Goal: Navigation & Orientation: Find specific page/section

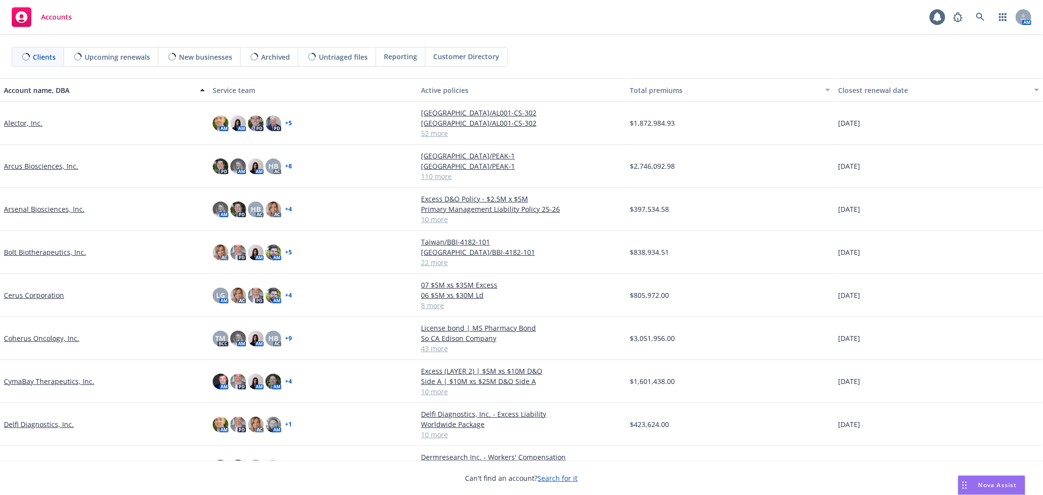
click at [392, 55] on span "Reporting" at bounding box center [400, 56] width 33 height 10
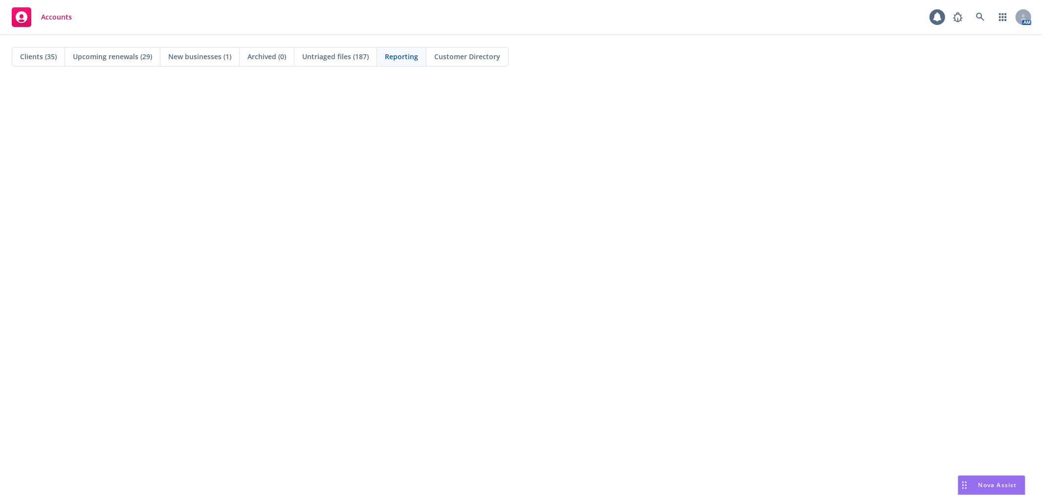
click at [120, 52] on span "Upcoming renewals (29)" at bounding box center [112, 56] width 79 height 10
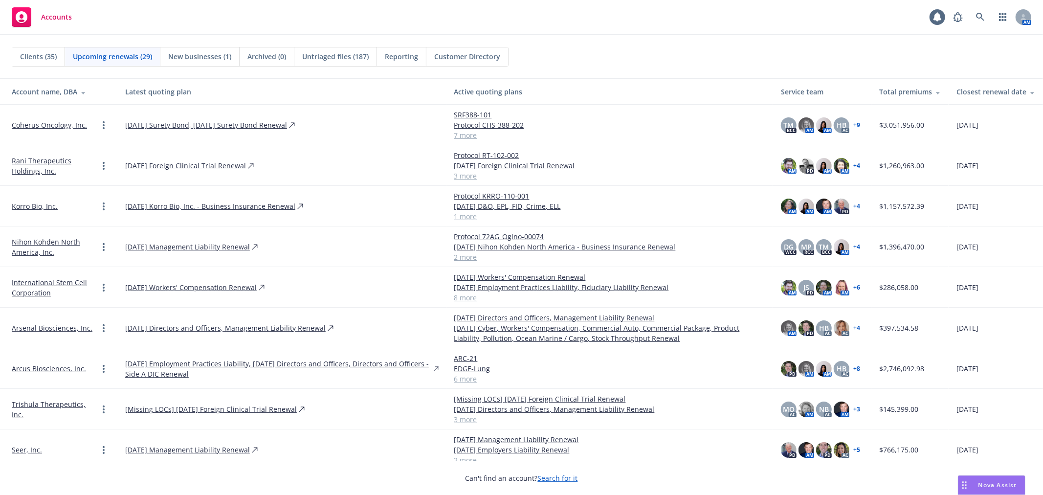
click at [45, 54] on span "Clients (35)" at bounding box center [38, 56] width 37 height 10
